Goal: Find specific page/section: Find specific page/section

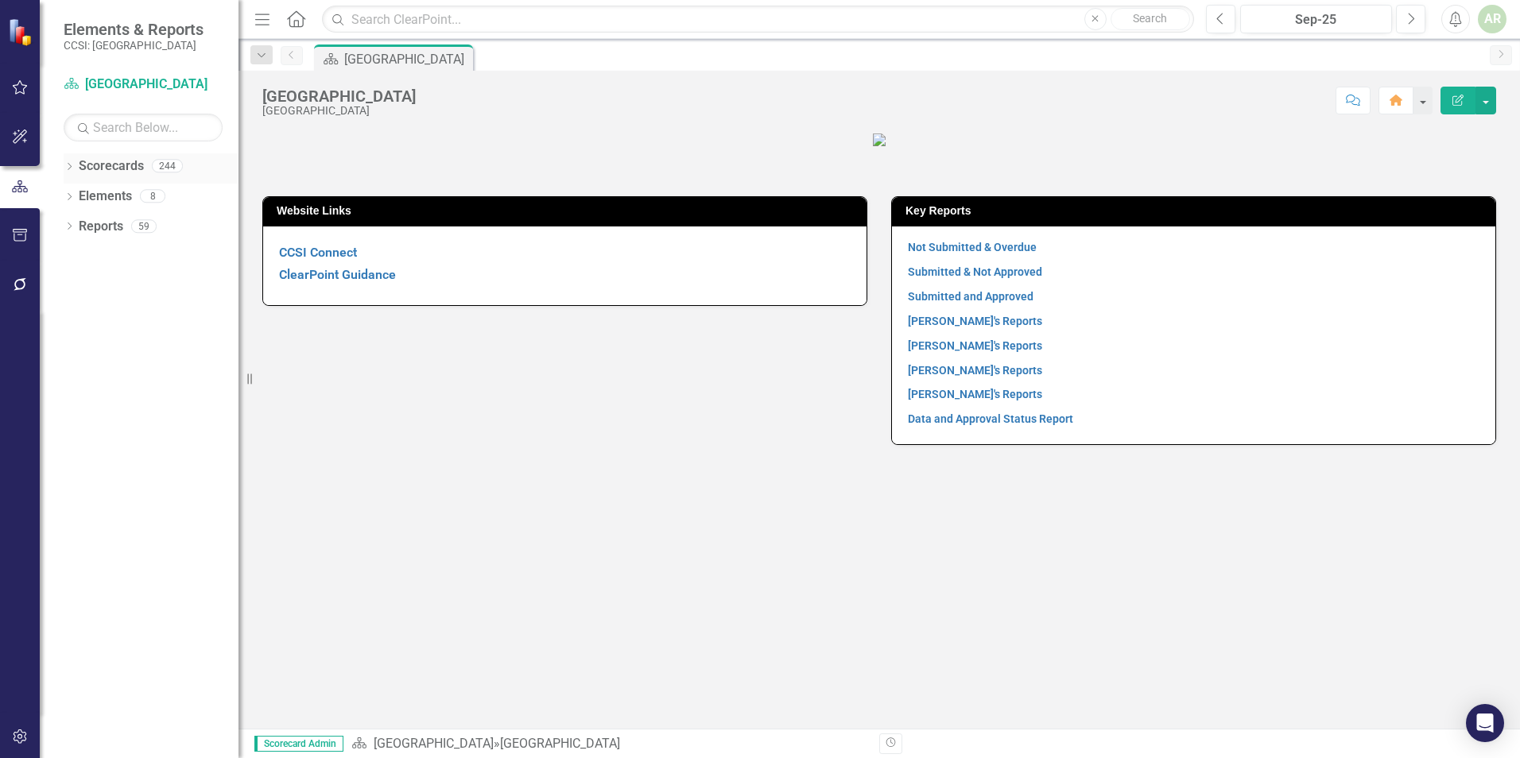
click at [71, 165] on icon "Dropdown" at bounding box center [69, 168] width 11 height 9
click at [78, 193] on icon at bounding box center [78, 196] width 4 height 8
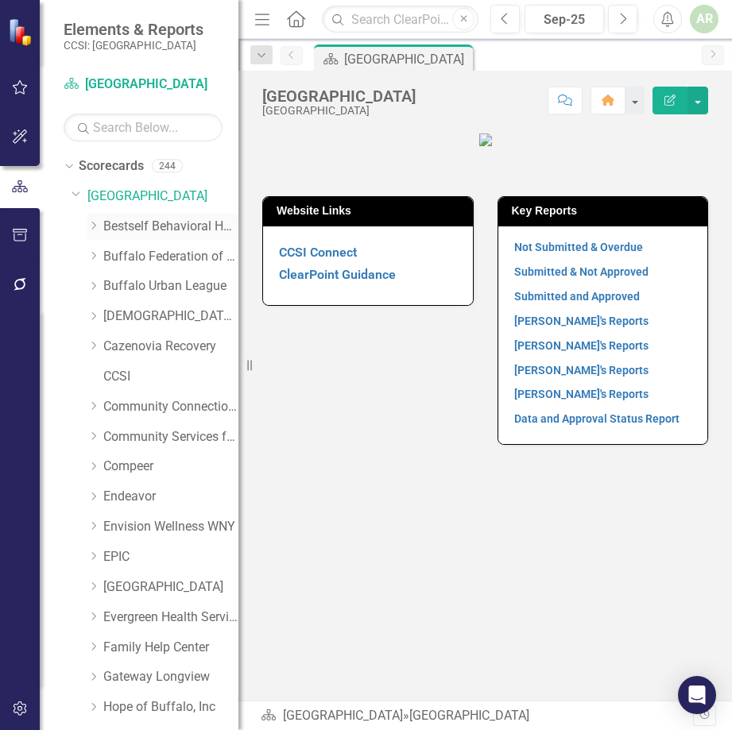
click at [95, 226] on icon "Dropdown" at bounding box center [93, 226] width 12 height 10
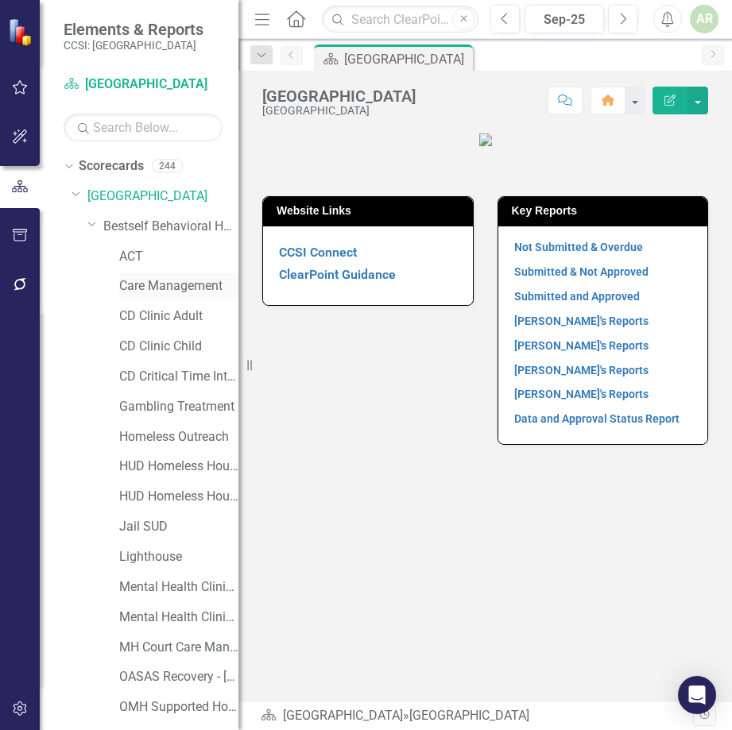
click at [134, 285] on link "Care Management" at bounding box center [178, 286] width 119 height 18
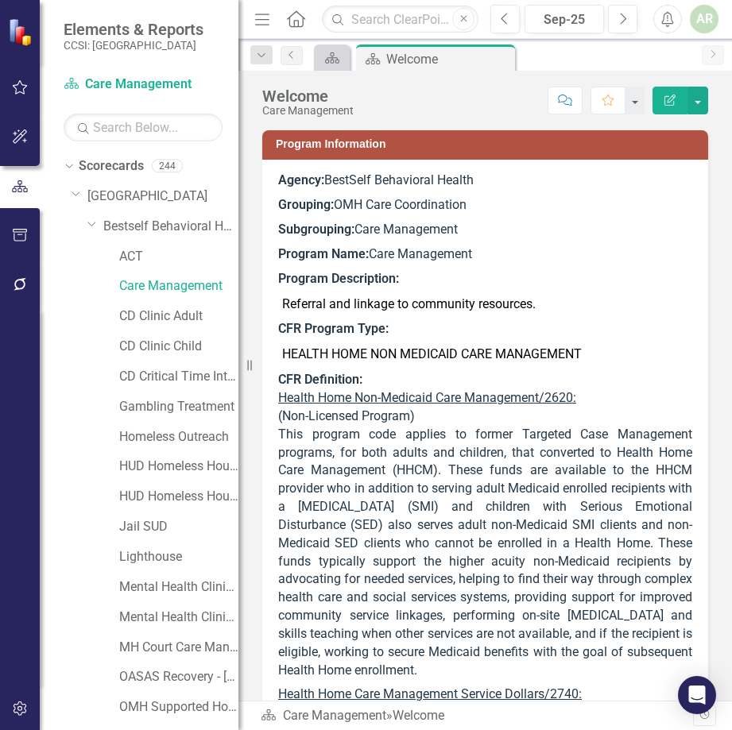
click at [547, 179] on p "Agency: BestSelf Behavioral Health" at bounding box center [485, 182] width 414 height 21
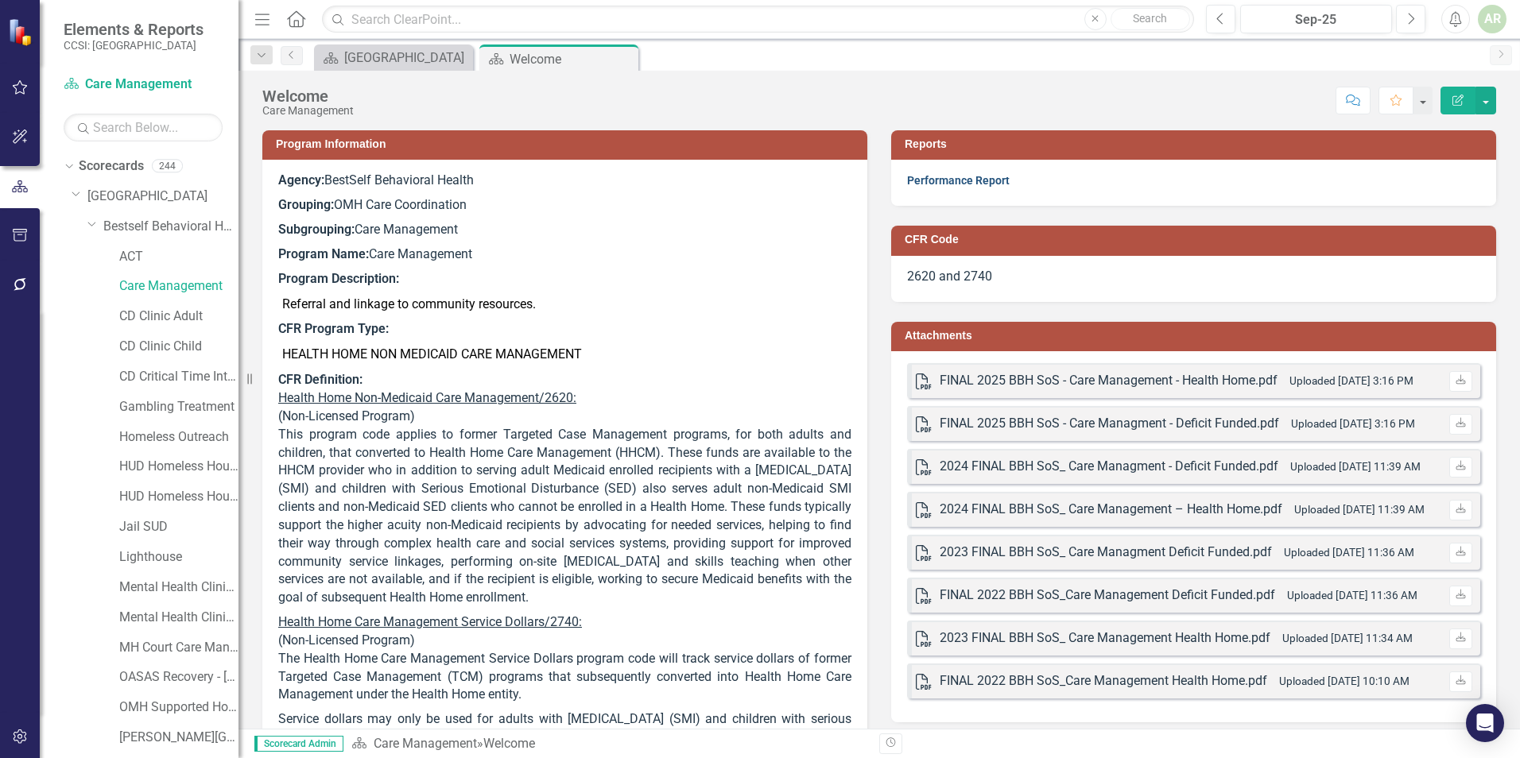
click at [943, 180] on link "Performance Report" at bounding box center [958, 180] width 103 height 13
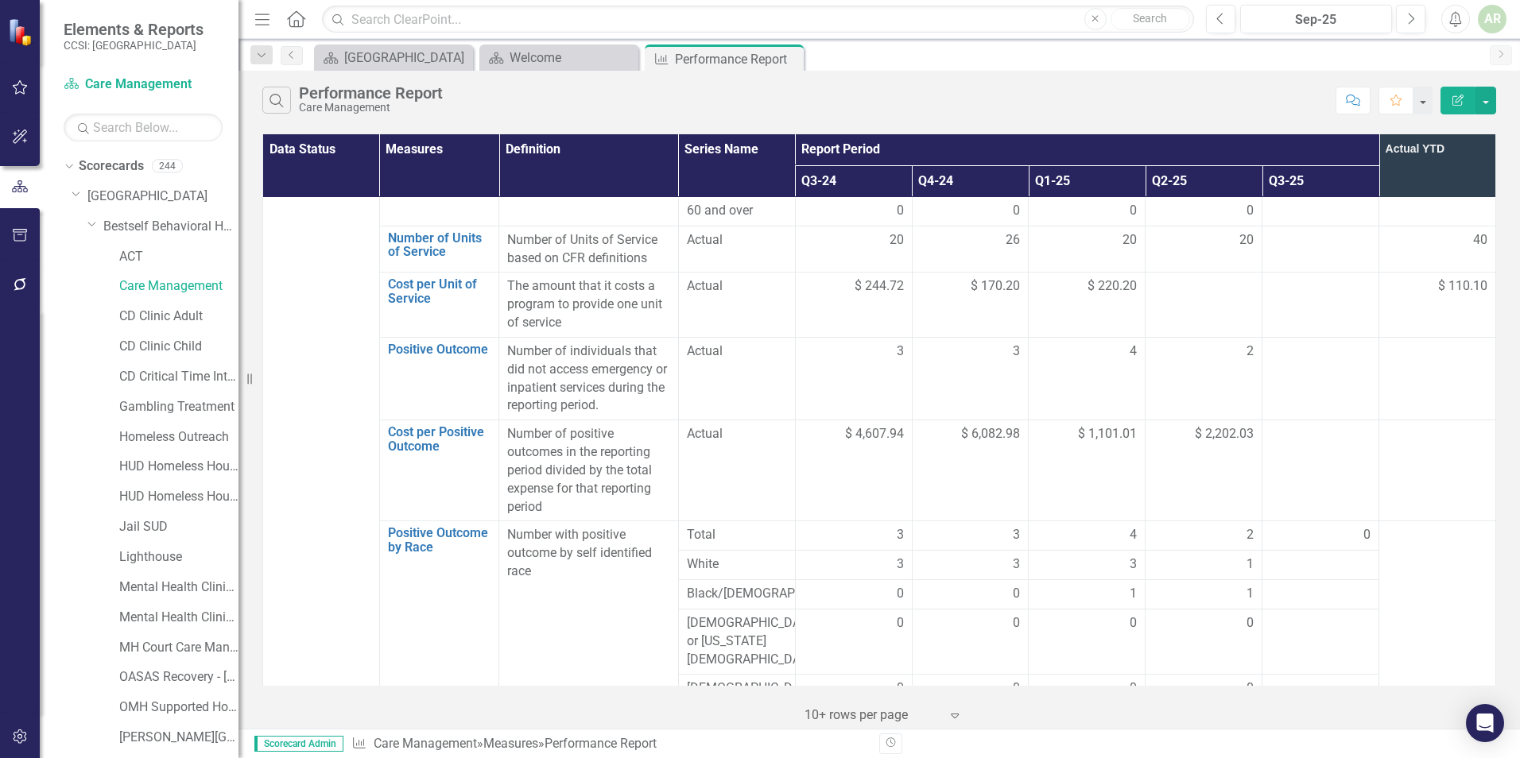
scroll to position [1192, 0]
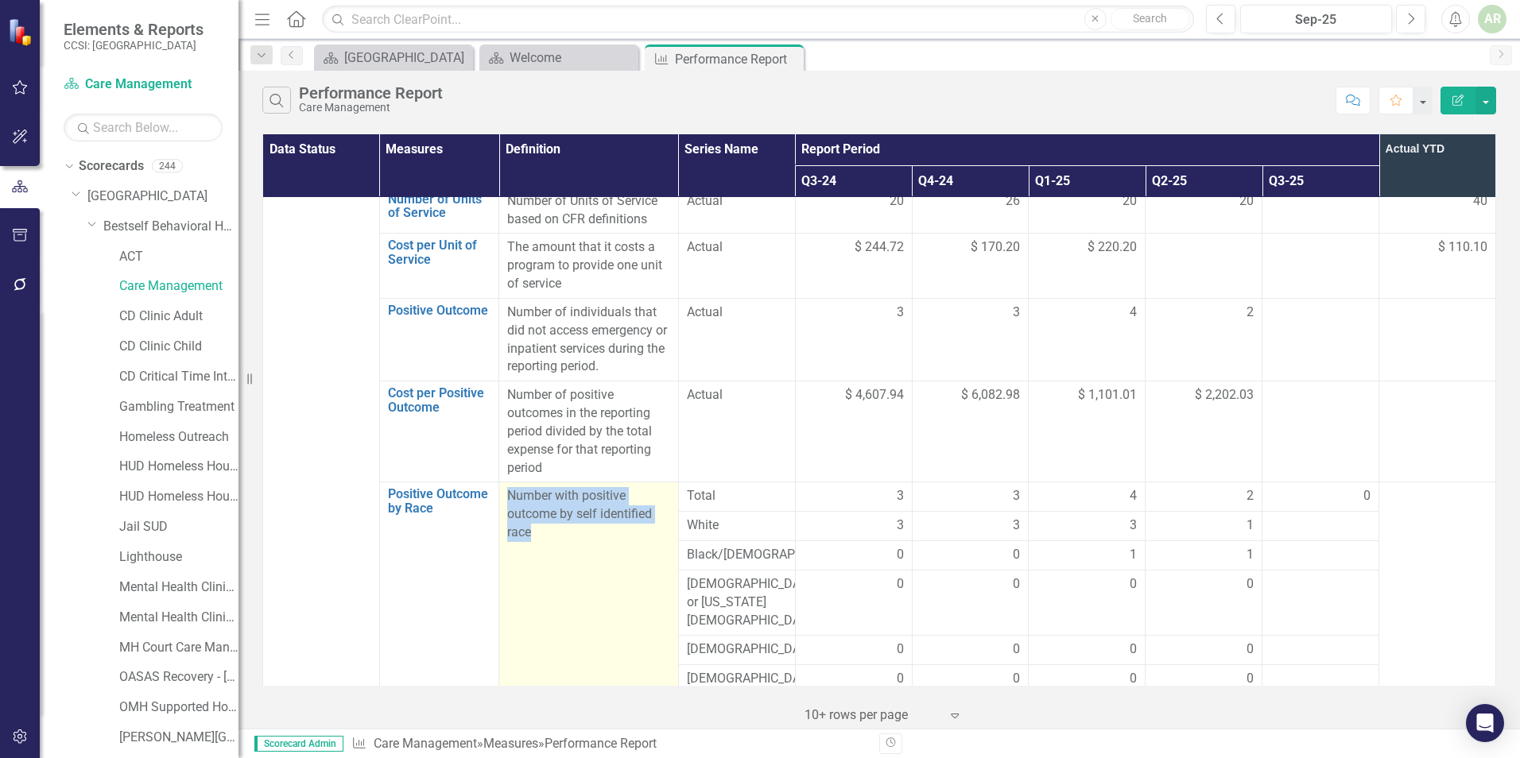
drag, startPoint x: 578, startPoint y: 470, endPoint x: 500, endPoint y: 430, distance: 87.8
click at [500, 482] on td "Number with positive outcome by self identified race" at bounding box center [589, 652] width 180 height 340
drag, startPoint x: 500, startPoint y: 430, endPoint x: 560, endPoint y: 448, distance: 63.1
copy p "Number with positive outcome by self identified race"
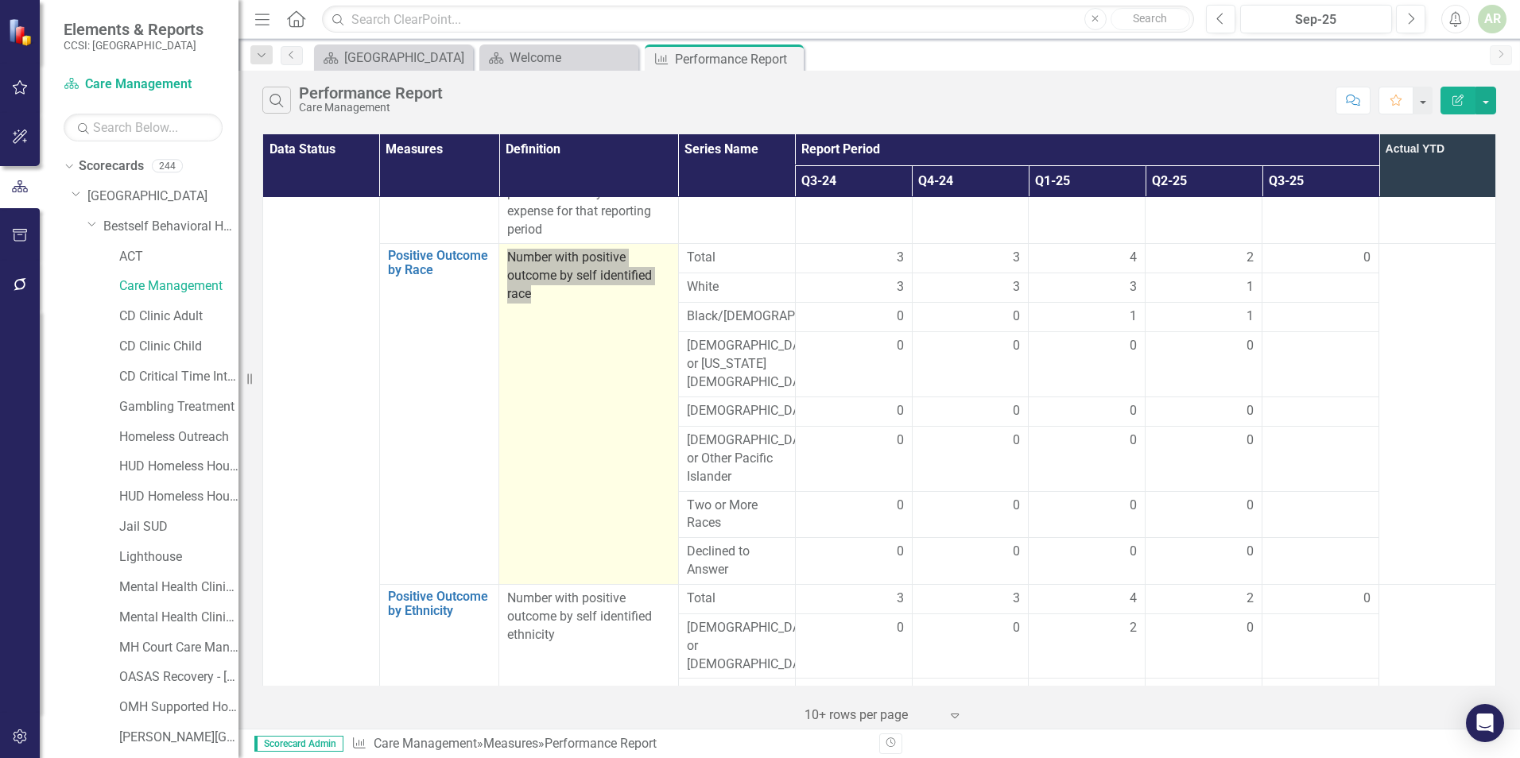
scroll to position [1510, 0]
